Goal: Information Seeking & Learning: Understand process/instructions

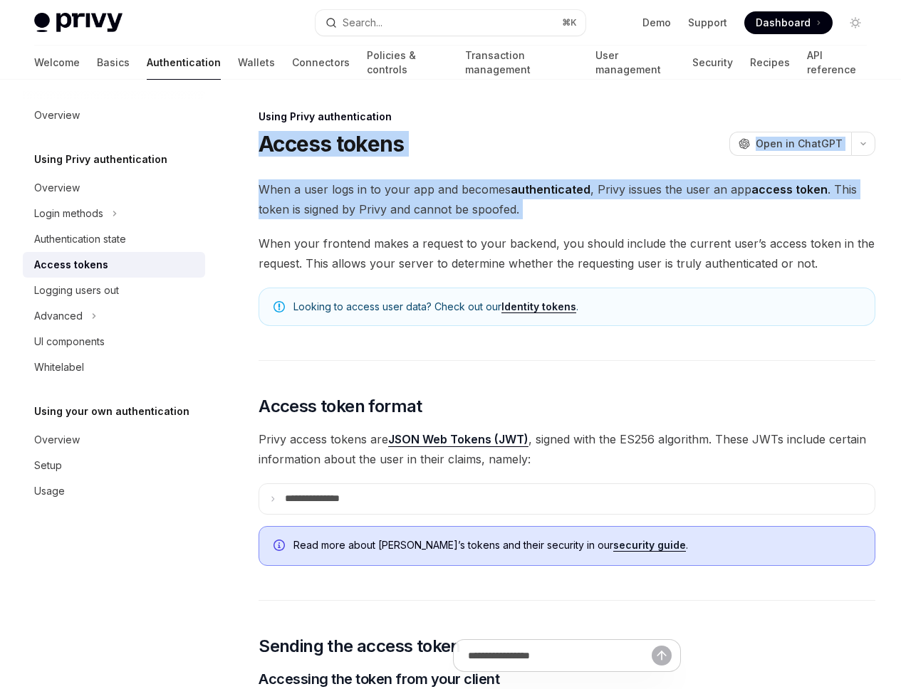
drag, startPoint x: 255, startPoint y: 130, endPoint x: 417, endPoint y: 239, distance: 195.9
click at [416, 219] on span "When a user logs in to your app and becomes authenticated , Privy issues the us…" at bounding box center [566, 199] width 617 height 40
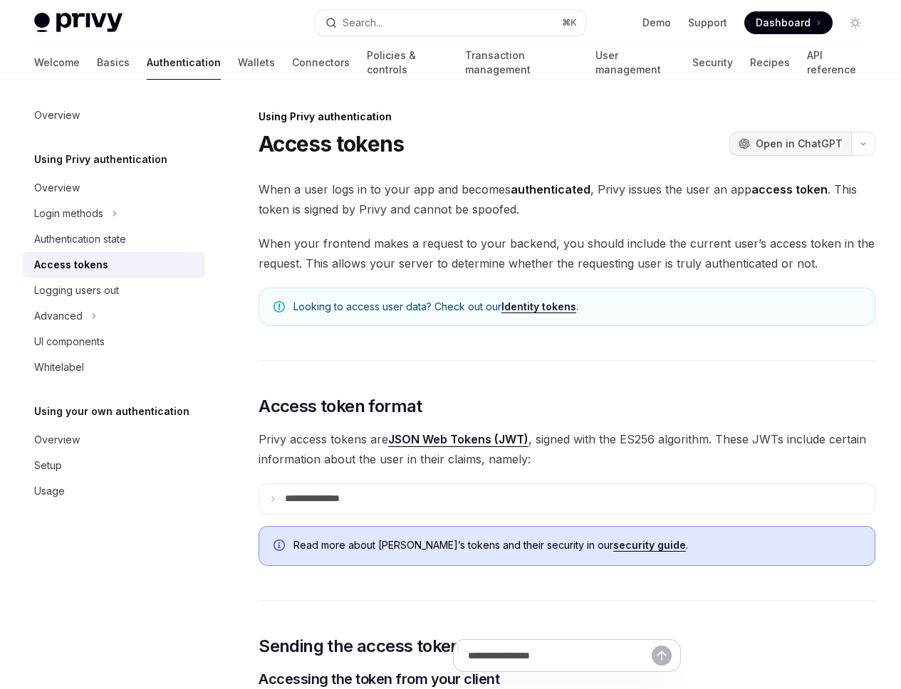
click at [755, 144] on span "Open in ChatGPT" at bounding box center [798, 144] width 87 height 14
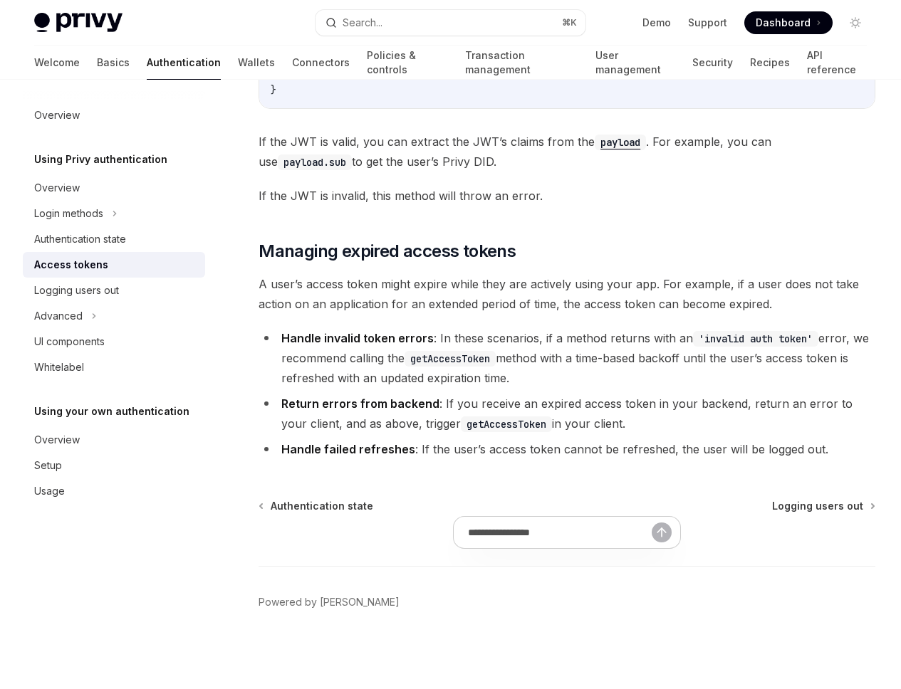
scroll to position [4279, 0]
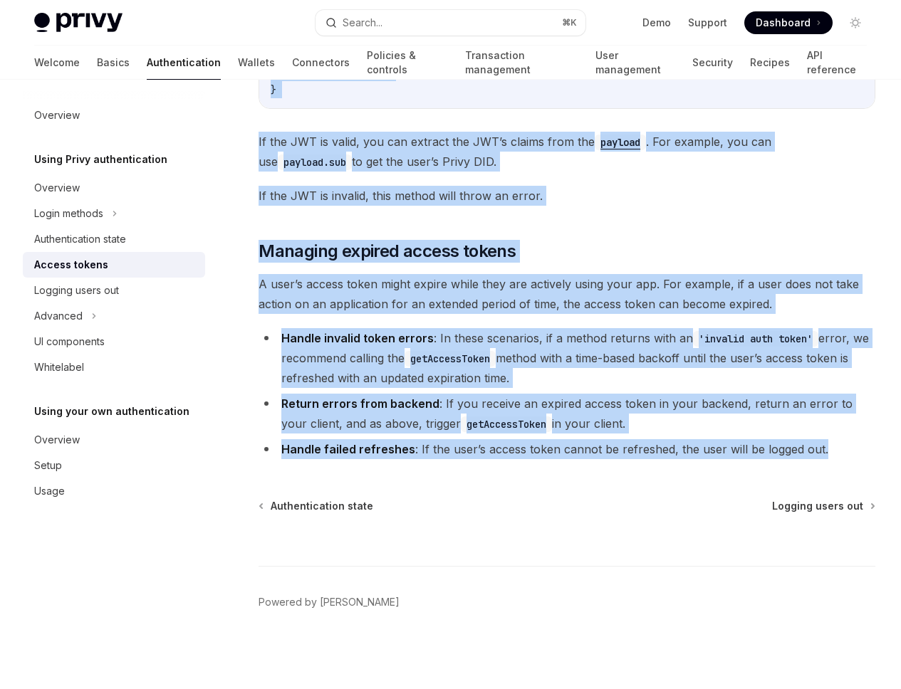
drag, startPoint x: 256, startPoint y: 147, endPoint x: 599, endPoint y: 454, distance: 460.3
copy div "**********"
click at [389, 340] on li "Handle invalid token errors : In these scenarios, if a method returns with an '…" at bounding box center [566, 358] width 617 height 60
